Goal: Transaction & Acquisition: Purchase product/service

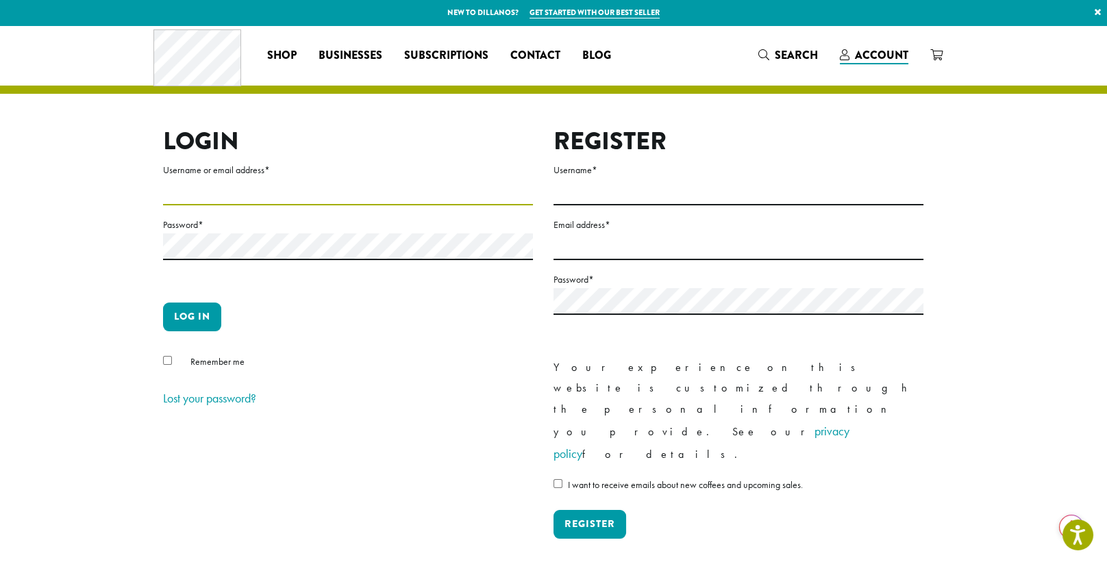
type input "**********"
click at [195, 312] on button "Log in" at bounding box center [192, 317] width 58 height 29
click at [195, 316] on button "Log in" at bounding box center [192, 317] width 58 height 29
click at [1043, 204] on section "**********" at bounding box center [553, 309] width 1107 height 569
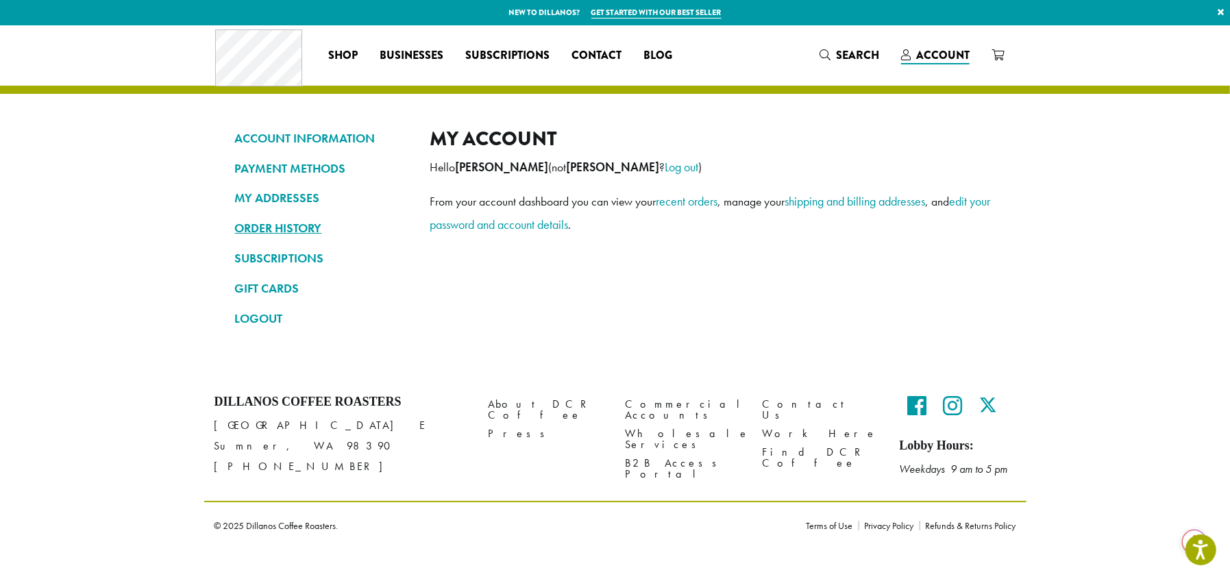
click at [304, 223] on link "ORDER HISTORY" at bounding box center [322, 227] width 175 height 23
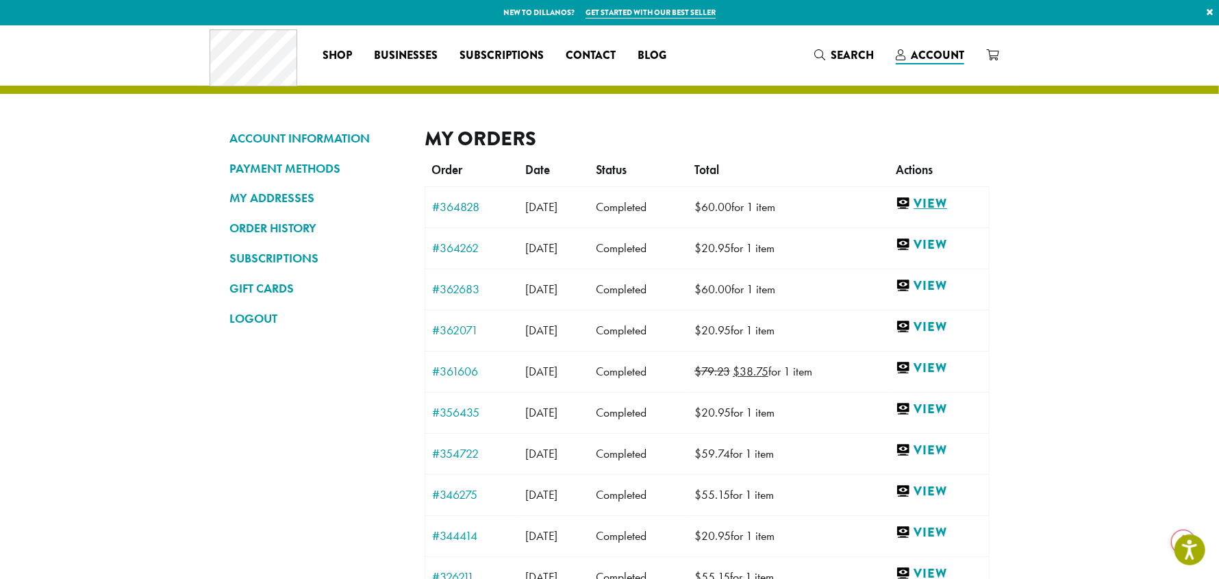
click at [946, 201] on link "View" at bounding box center [939, 203] width 86 height 17
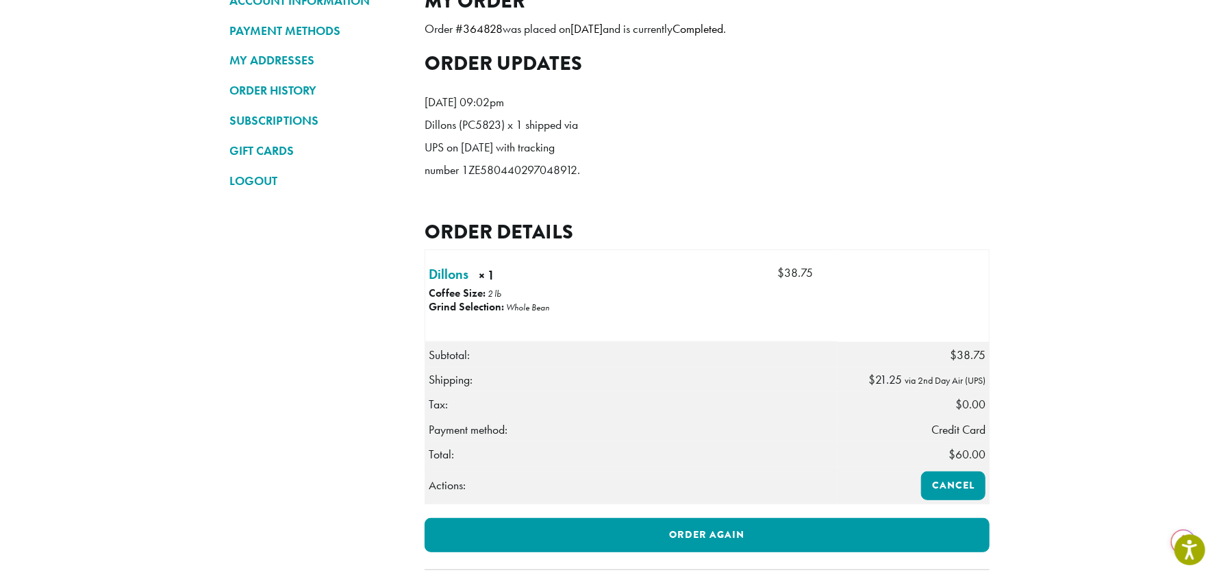
scroll to position [205, 0]
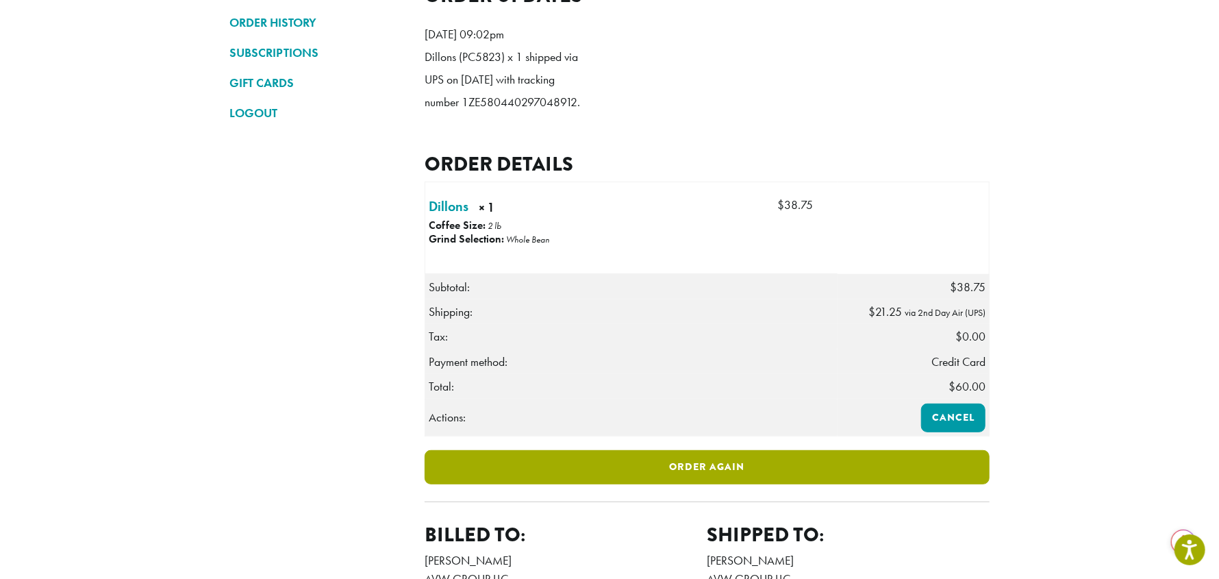
click at [712, 484] on link "Order again" at bounding box center [707, 467] width 565 height 34
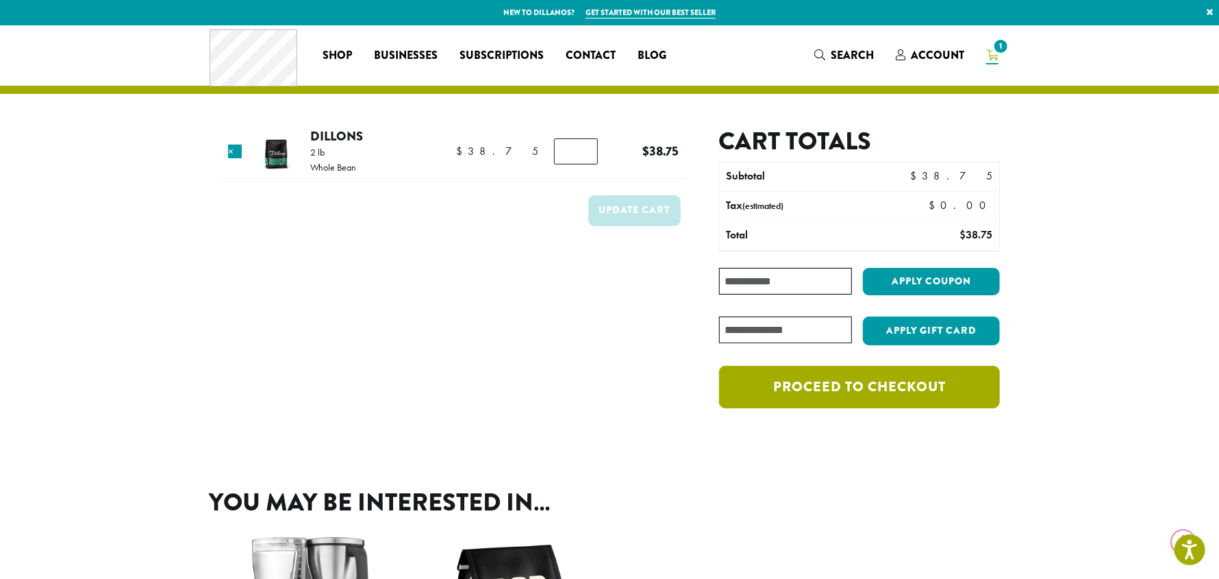
click at [886, 391] on link "Proceed to checkout" at bounding box center [859, 387] width 281 height 42
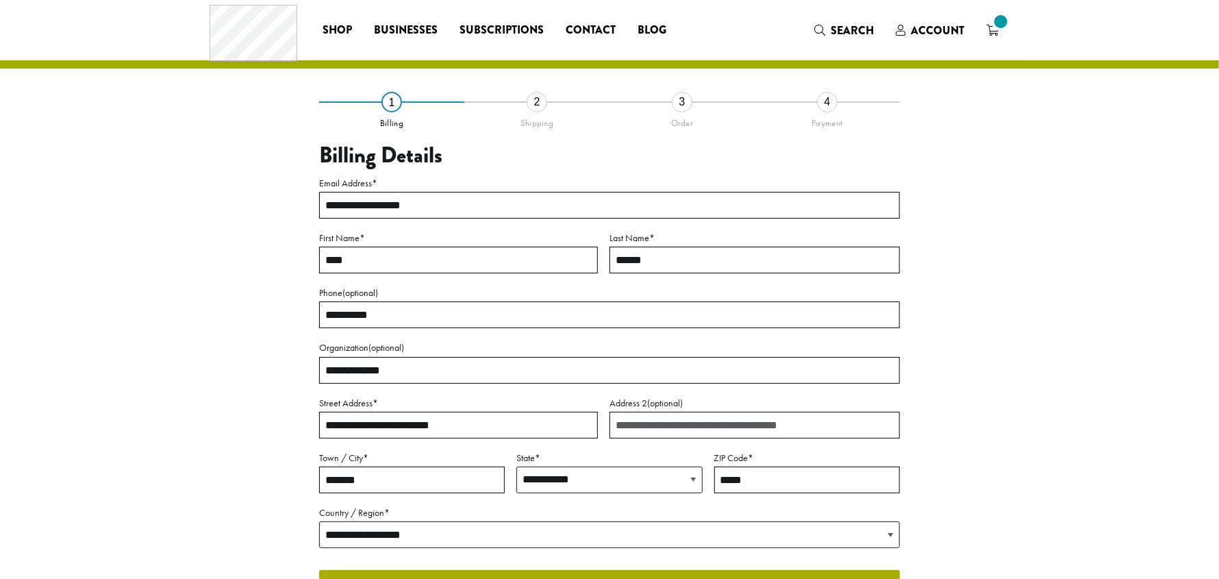
select select "**"
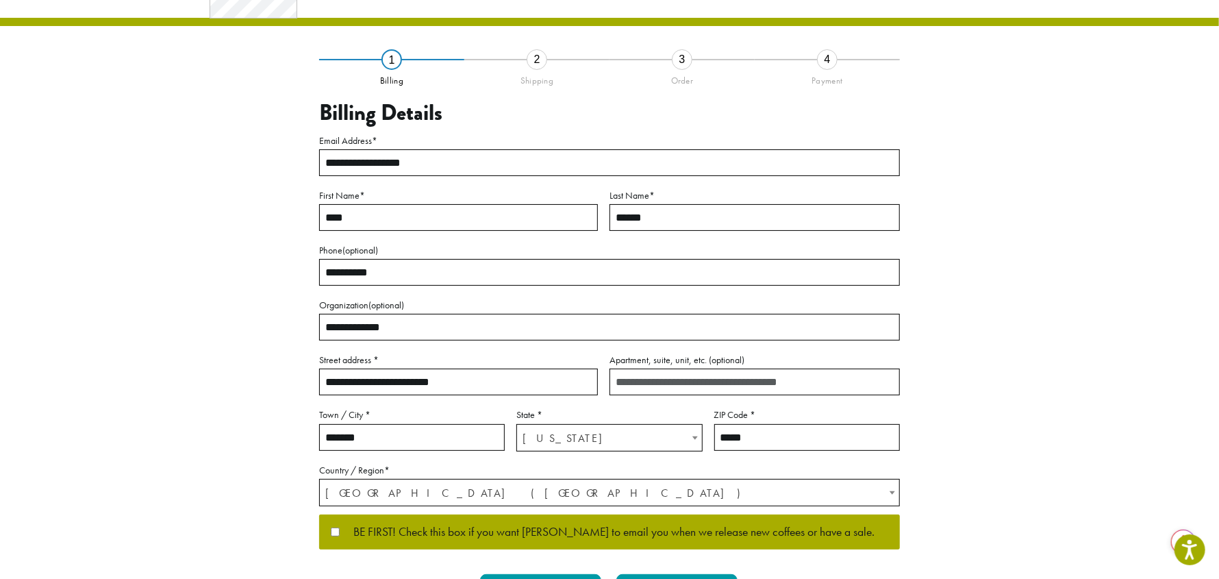
scroll to position [136, 0]
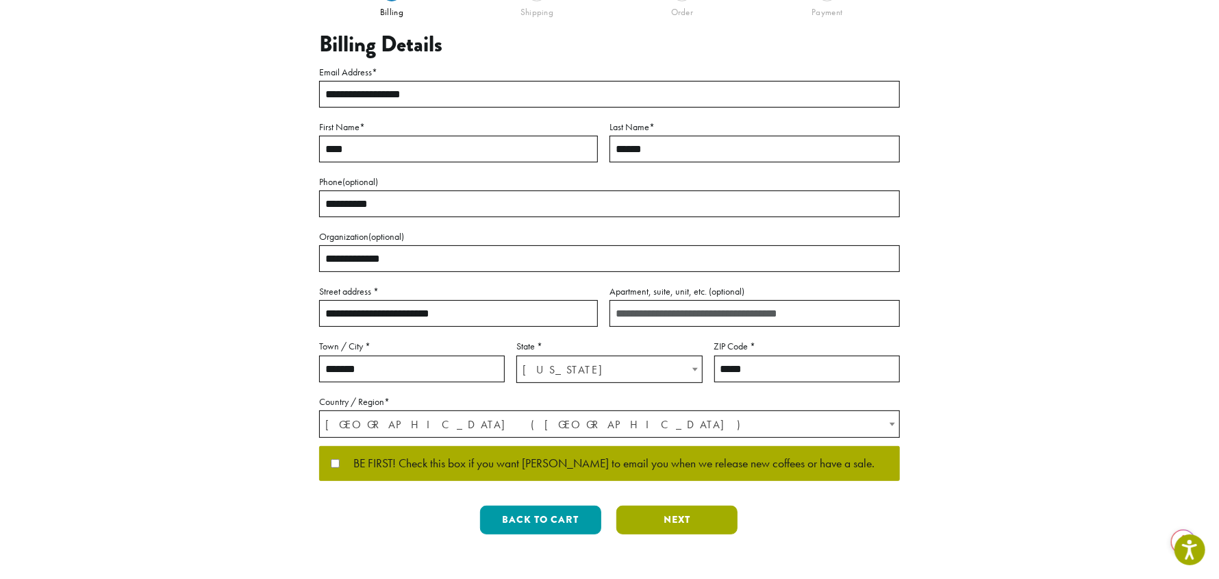
click at [684, 520] on button "Next" at bounding box center [676, 520] width 121 height 29
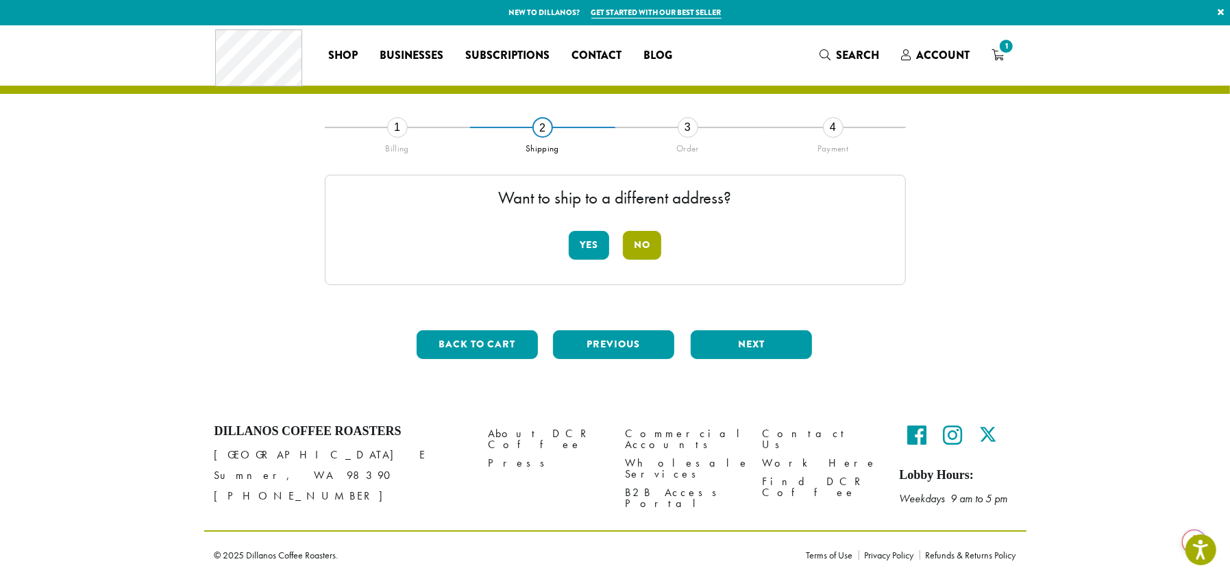
click at [643, 245] on button "No" at bounding box center [642, 245] width 38 height 29
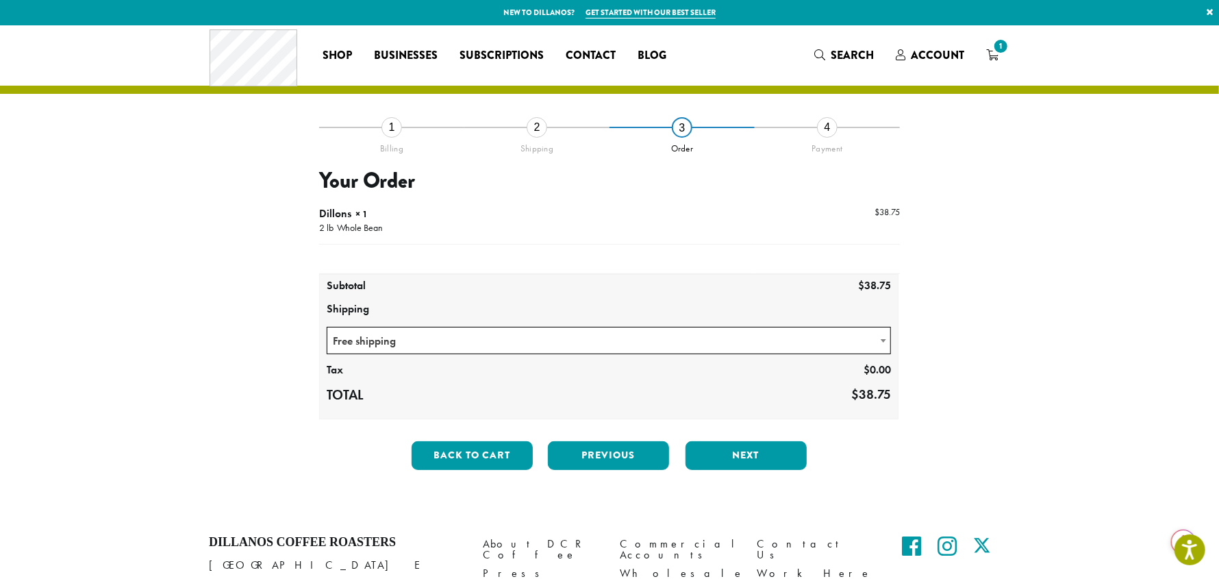
click at [423, 342] on span "Free shipping" at bounding box center [608, 340] width 563 height 27
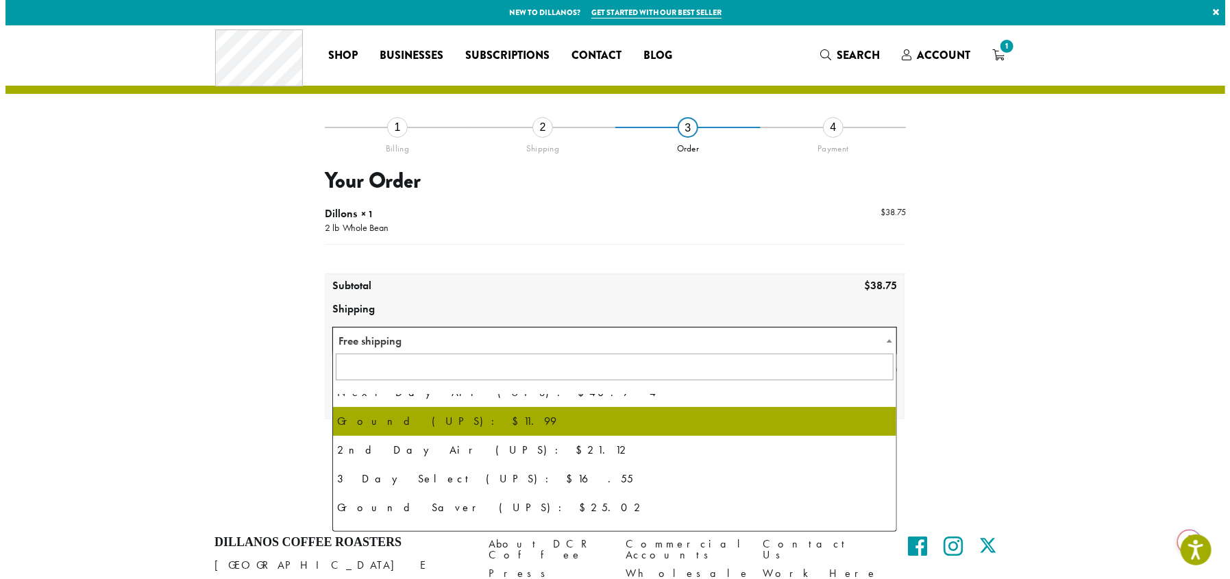
scroll to position [68, 0]
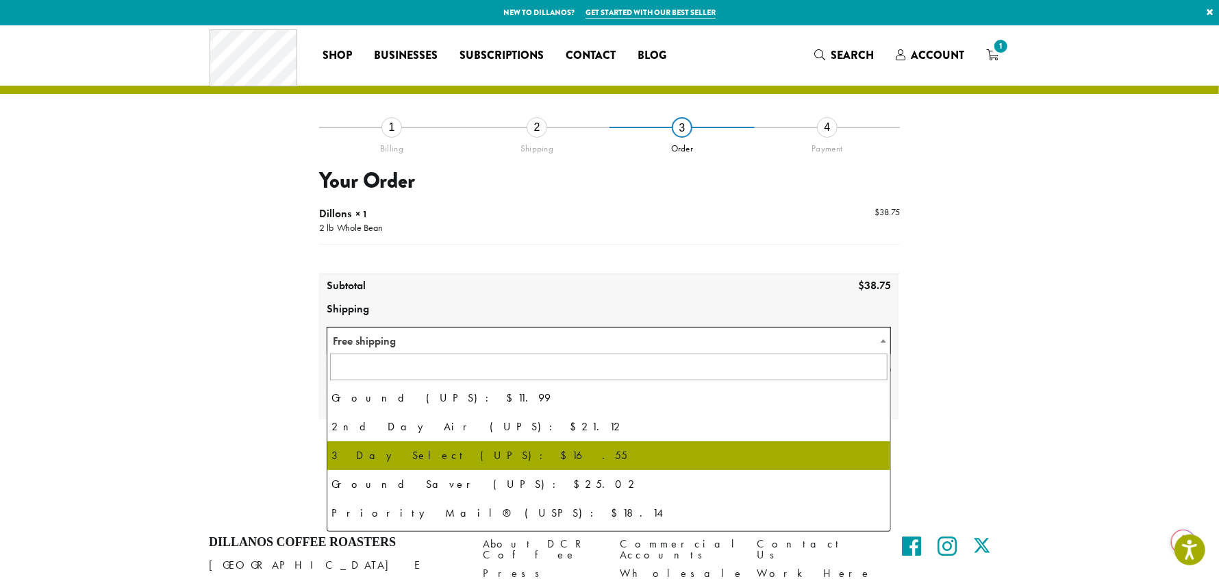
select select "********"
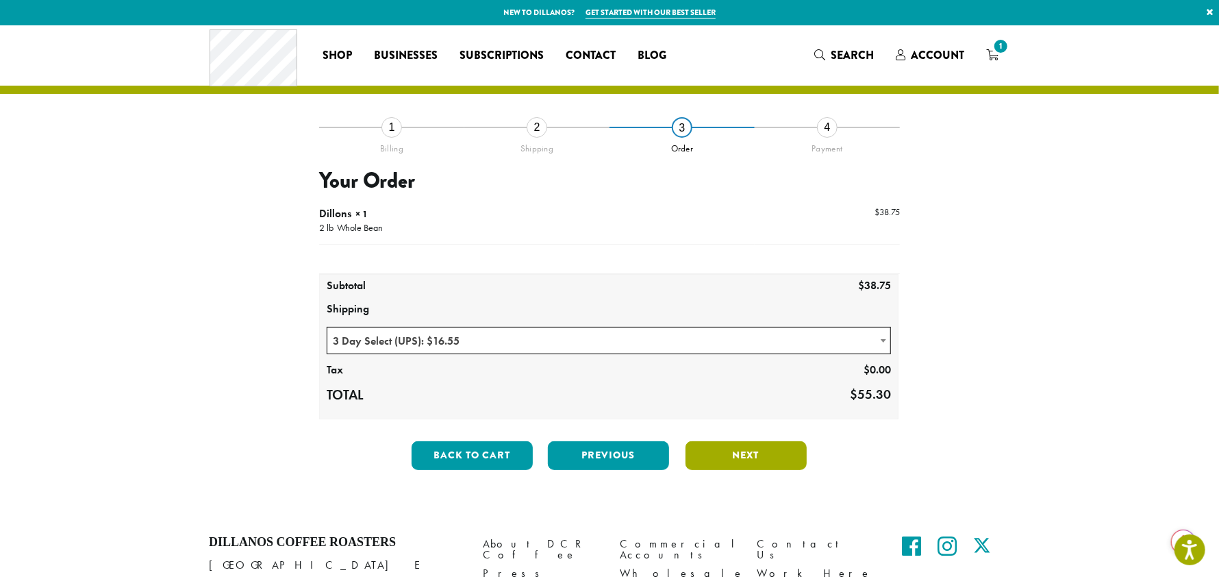
click at [745, 458] on button "Next" at bounding box center [746, 455] width 121 height 29
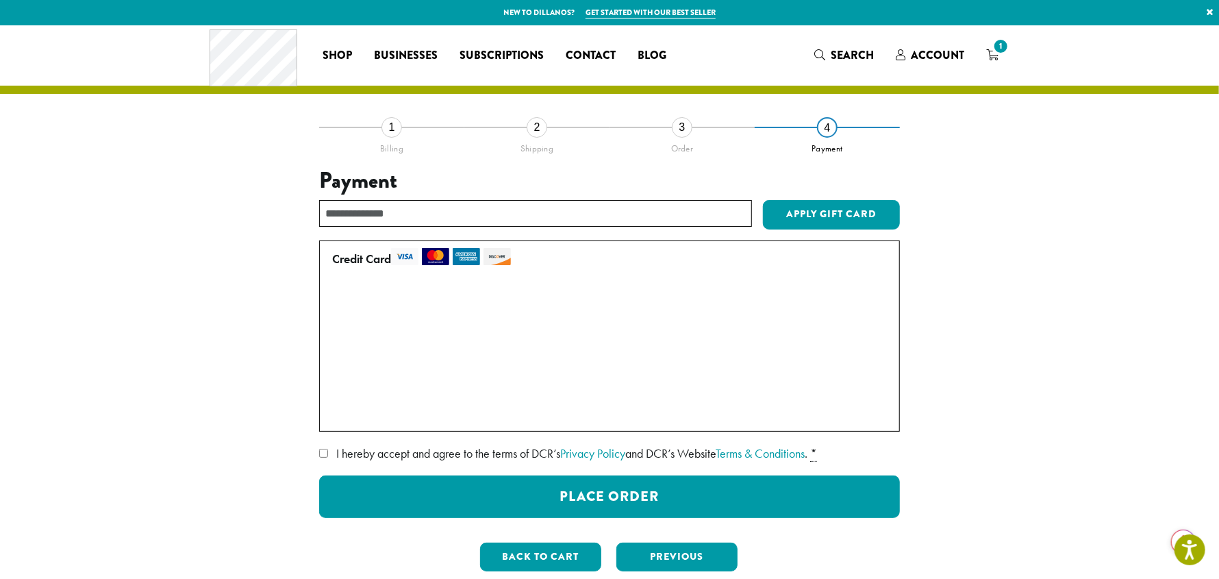
click at [338, 356] on label "• • • 9451 (expires 06/26)" at bounding box center [606, 356] width 549 height 22
click at [338, 326] on label "• • • 3138 (expires 05/28)" at bounding box center [606, 327] width 549 height 22
click at [336, 356] on label "• • • 9451 (expires 06/26)" at bounding box center [606, 356] width 549 height 22
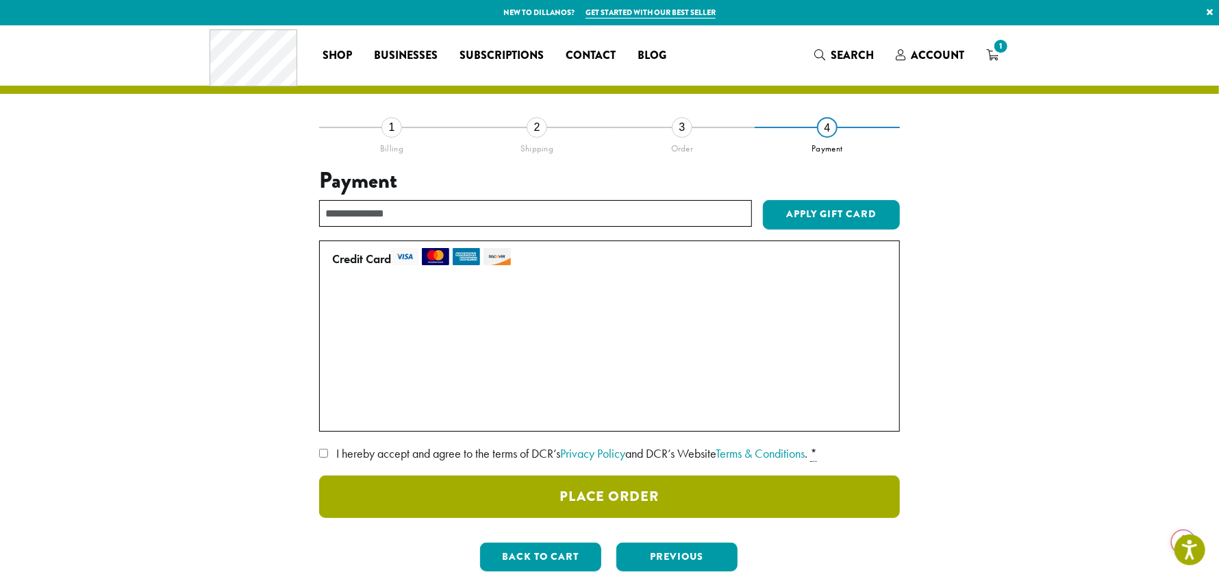
click at [640, 497] on button "Place Order" at bounding box center [609, 496] width 581 height 42
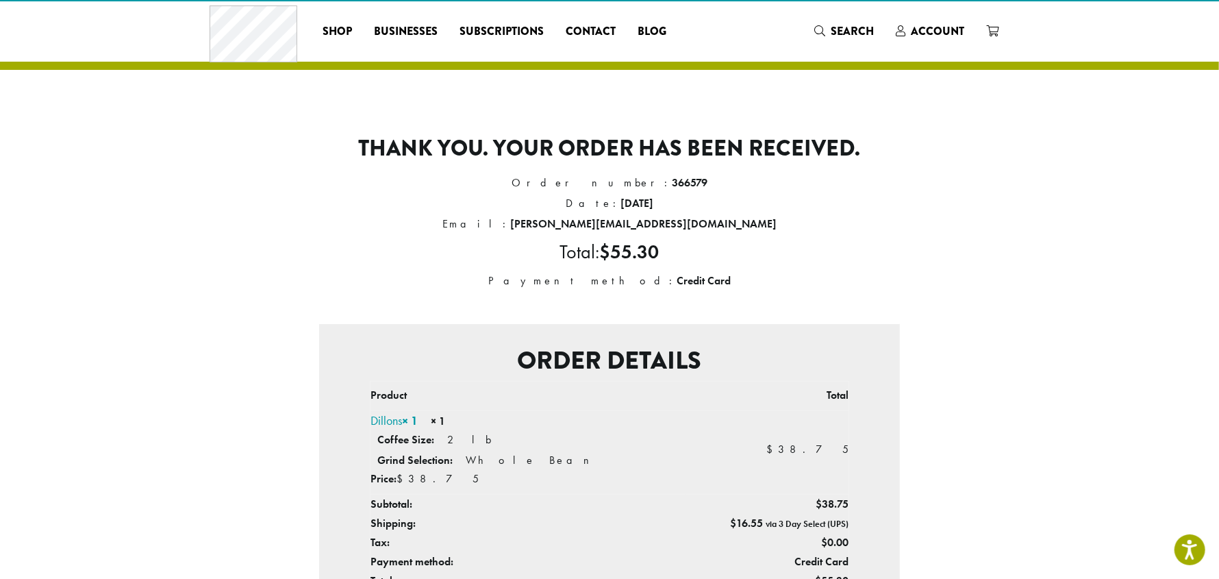
scroll to position [22, 0]
